Goal: Task Accomplishment & Management: Manage account settings

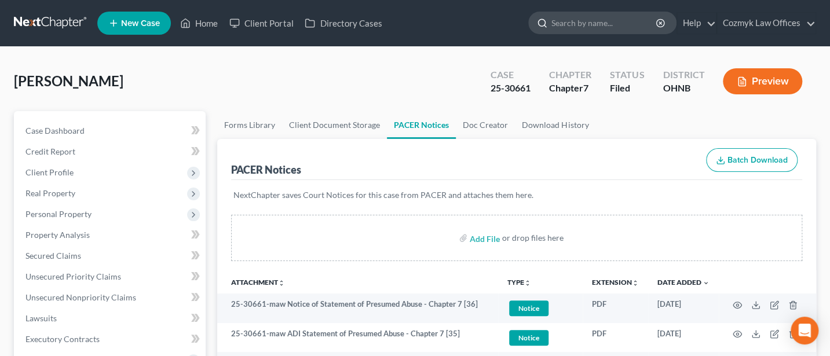
click at [592, 24] on input "search" at bounding box center [605, 22] width 106 height 21
type input "Hills"
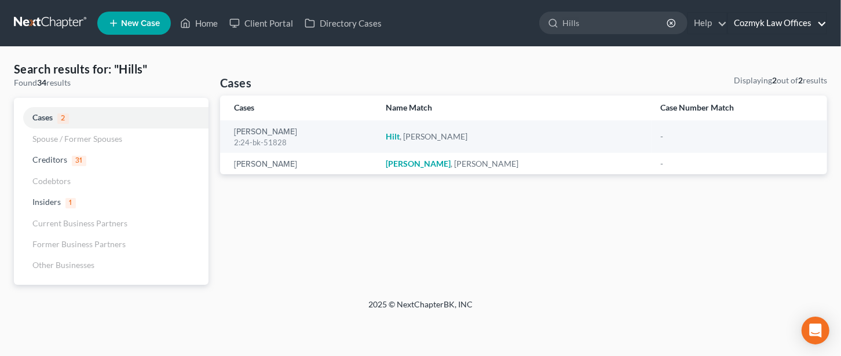
click at [782, 20] on link "Cozmyk Law Offices" at bounding box center [777, 23] width 99 height 21
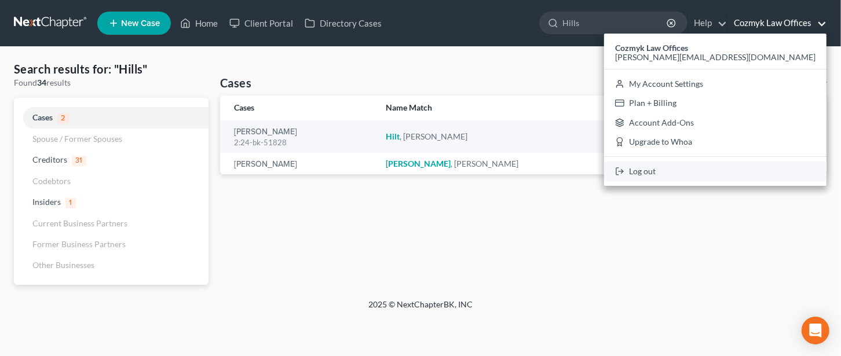
click at [749, 172] on link "Log out" at bounding box center [715, 172] width 223 height 20
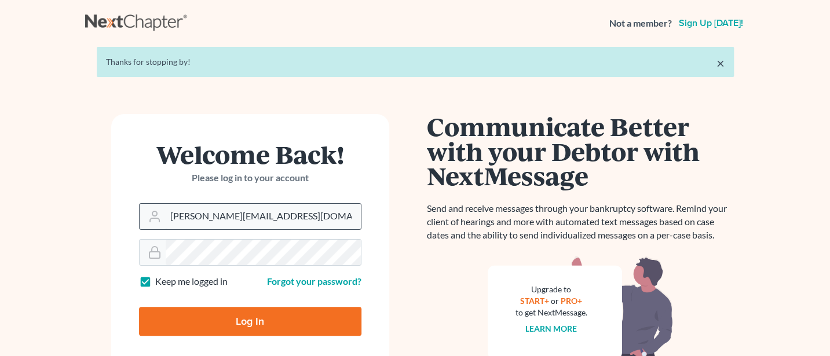
click at [286, 216] on input "[PERSON_NAME][EMAIL_ADDRESS][DOMAIN_NAME]" at bounding box center [263, 216] width 195 height 25
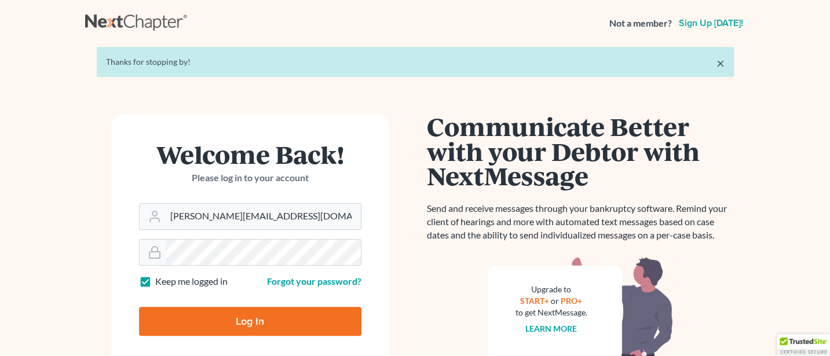
type input "[PERSON_NAME][EMAIL_ADDRESS][DOMAIN_NAME]"
click at [231, 326] on input "Log In" at bounding box center [250, 321] width 223 height 29
type input "Thinking..."
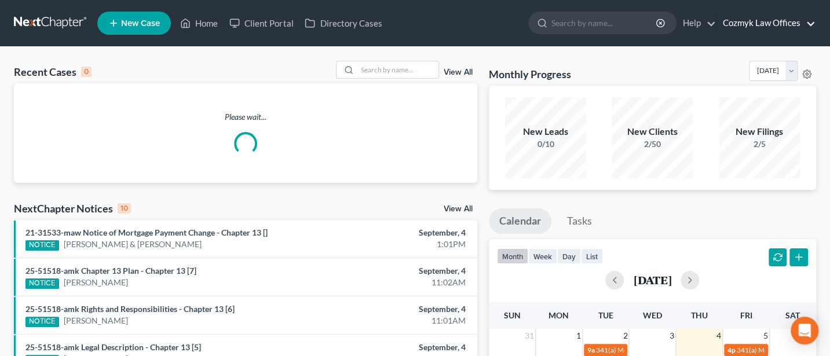
click at [763, 32] on link "Cozmyk Law Offices" at bounding box center [766, 23] width 99 height 21
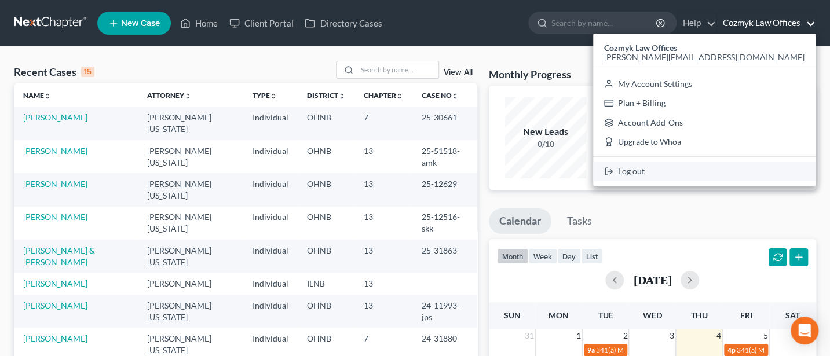
click at [757, 174] on link "Log out" at bounding box center [704, 172] width 223 height 20
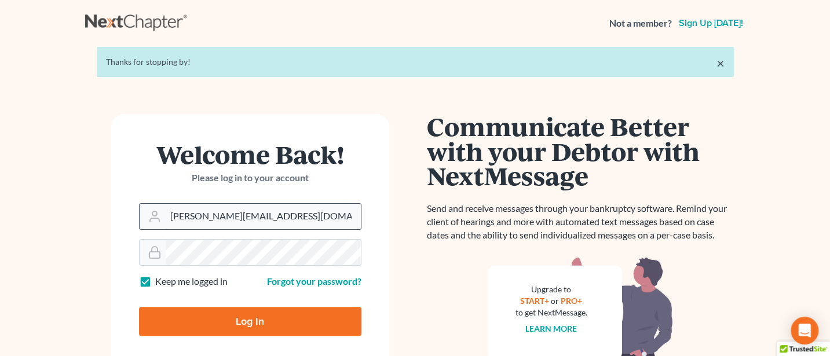
click at [252, 222] on input "Jann@cozmyklaw.com" at bounding box center [263, 216] width 195 height 25
type input "Jann@jwashingtonlaw.com"
click at [242, 319] on input "Log In" at bounding box center [250, 321] width 223 height 29
type input "Thinking..."
